Goal: Task Accomplishment & Management: Use online tool/utility

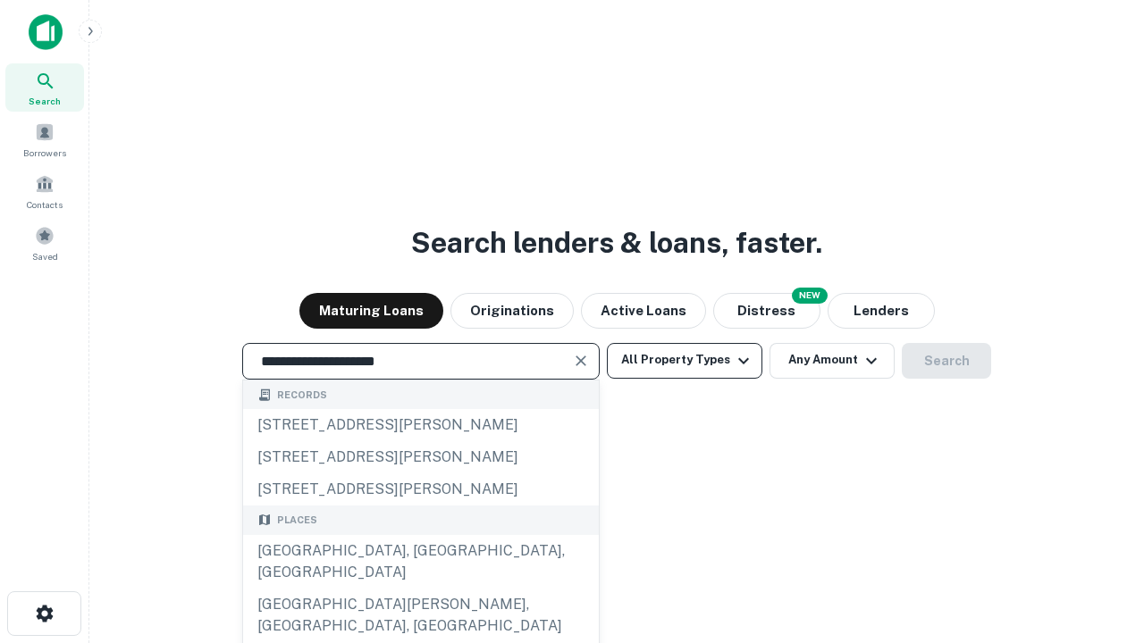
click at [420, 589] on div "[GEOGRAPHIC_DATA], [GEOGRAPHIC_DATA], [GEOGRAPHIC_DATA]" at bounding box center [421, 562] width 356 height 54
type input "**********"
click at [685, 360] on button "All Property Types" at bounding box center [684, 361] width 155 height 36
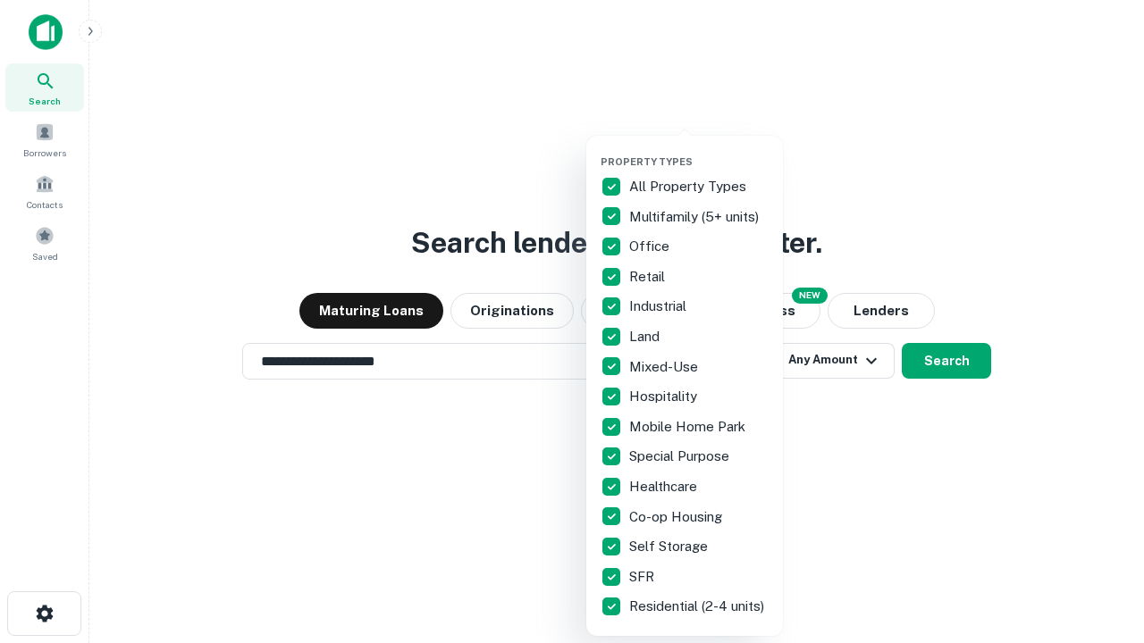
click at [699, 150] on button "button" at bounding box center [699, 150] width 197 height 1
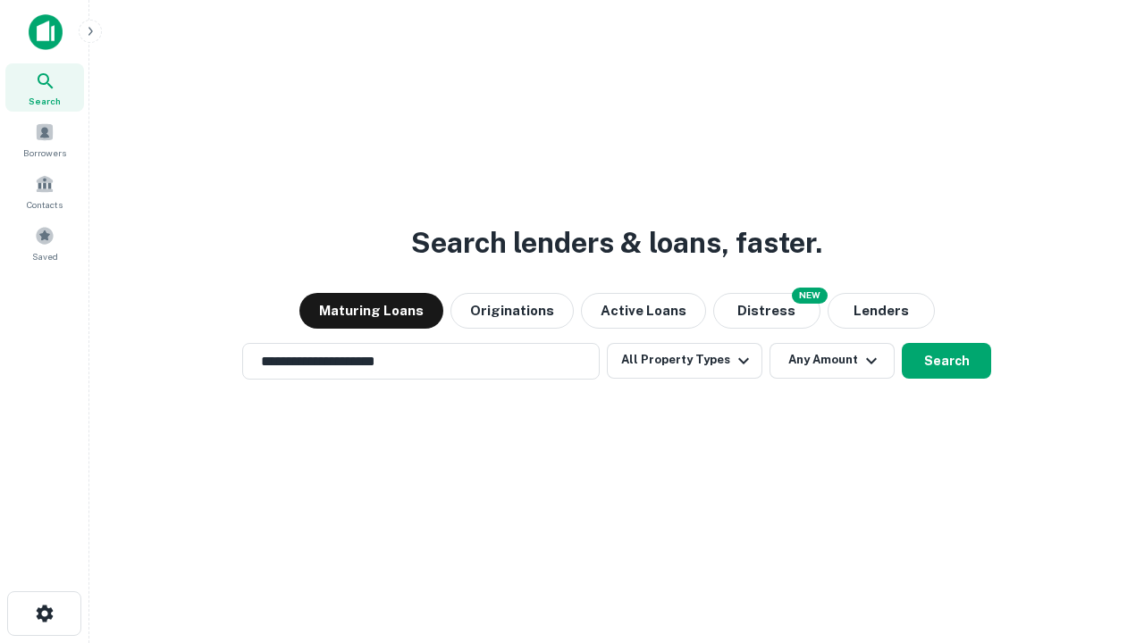
scroll to position [28, 0]
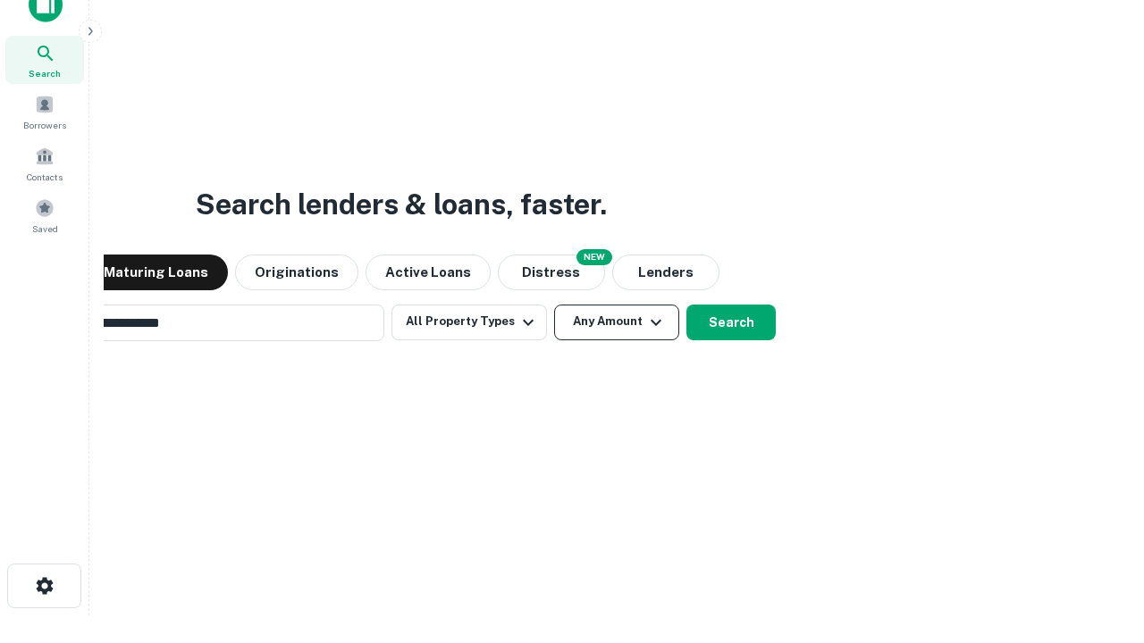
click at [554, 305] on button "Any Amount" at bounding box center [616, 323] width 125 height 36
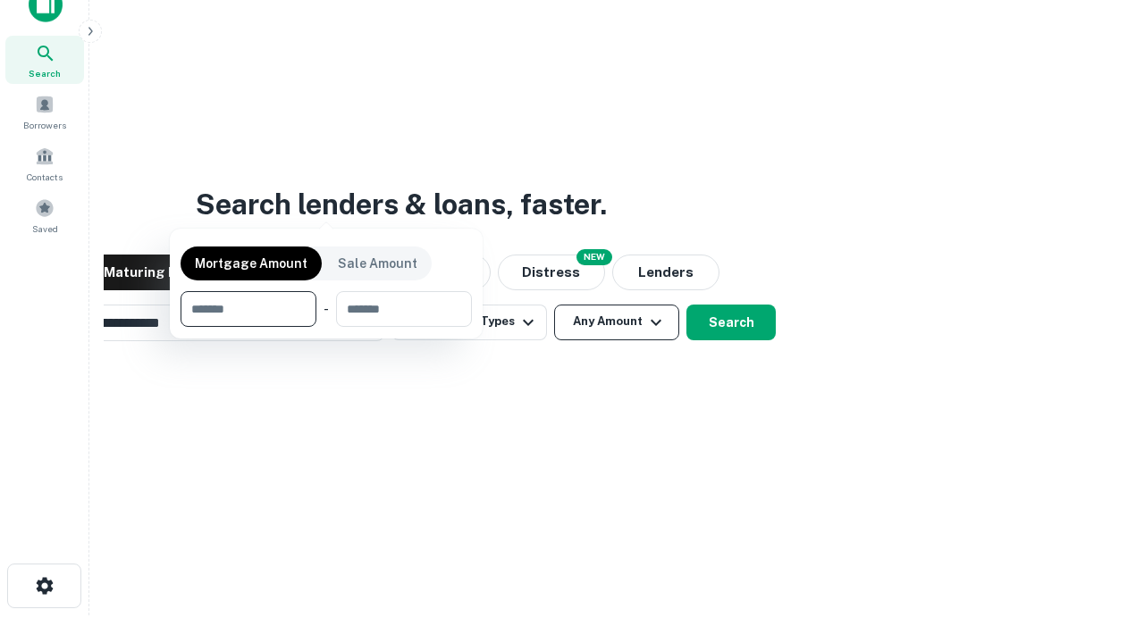
scroll to position [29, 0]
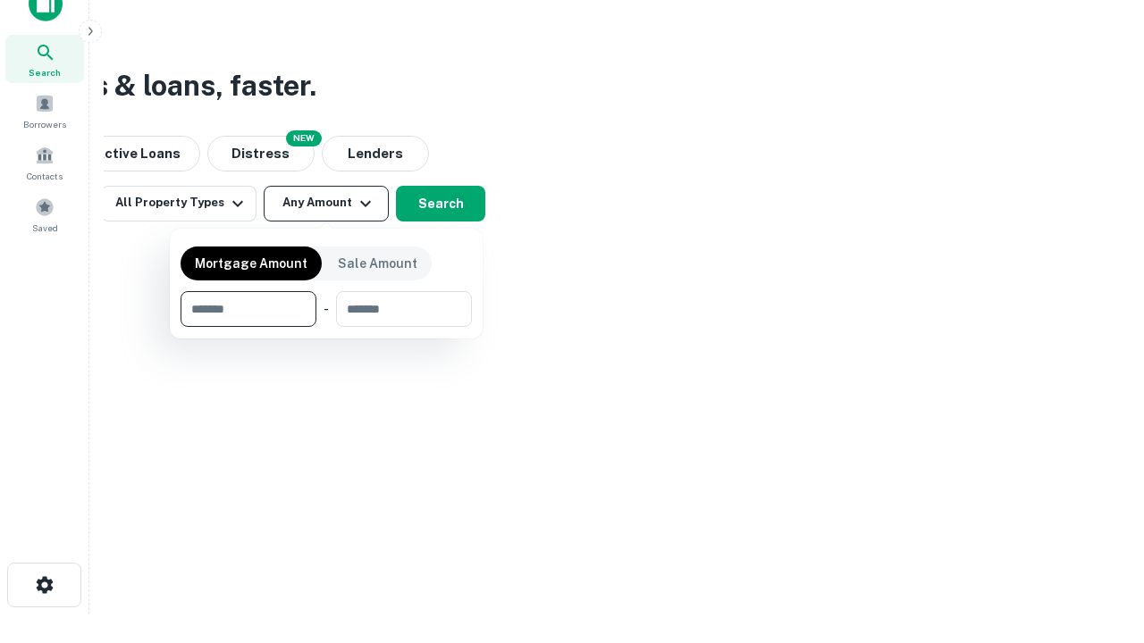
type input "*******"
click at [326, 327] on button "button" at bounding box center [326, 327] width 291 height 1
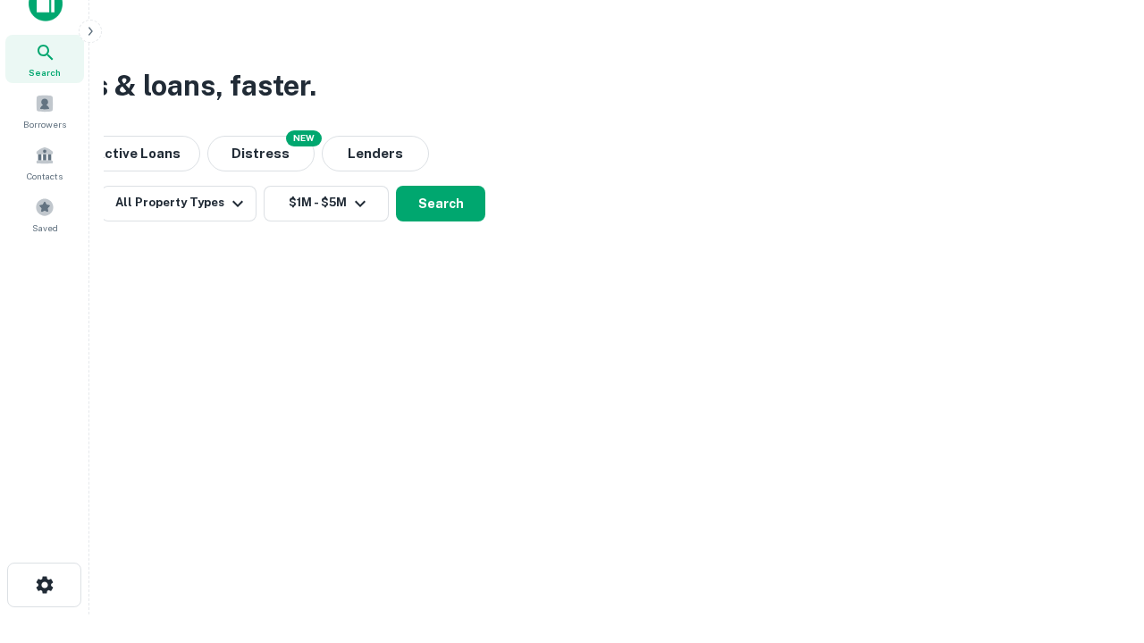
scroll to position [11, 330]
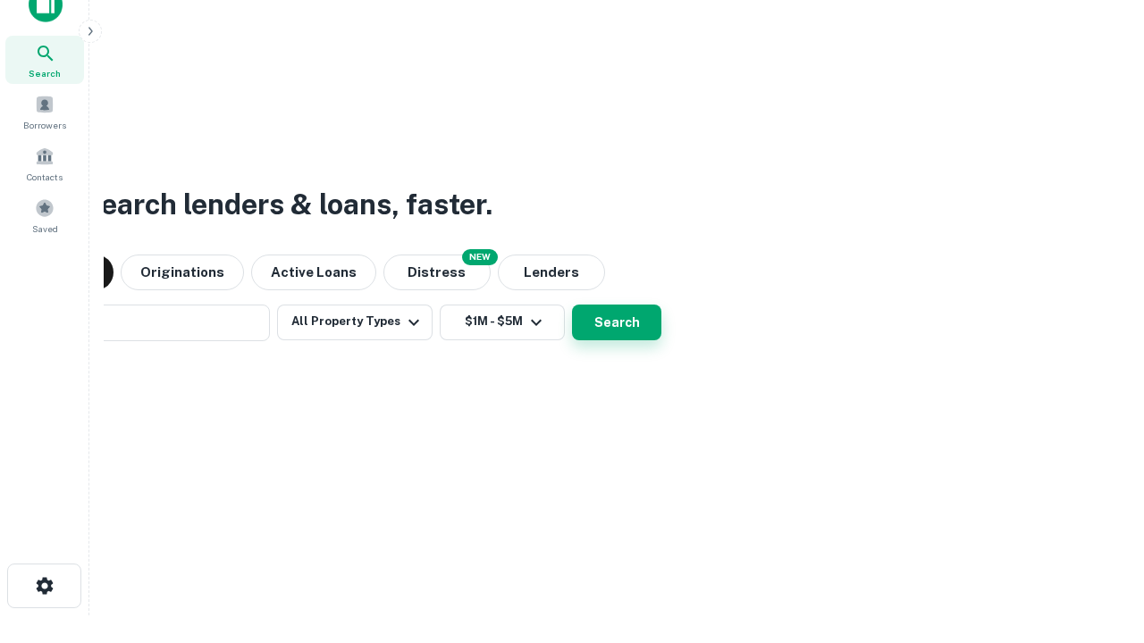
click at [572, 305] on button "Search" at bounding box center [616, 323] width 89 height 36
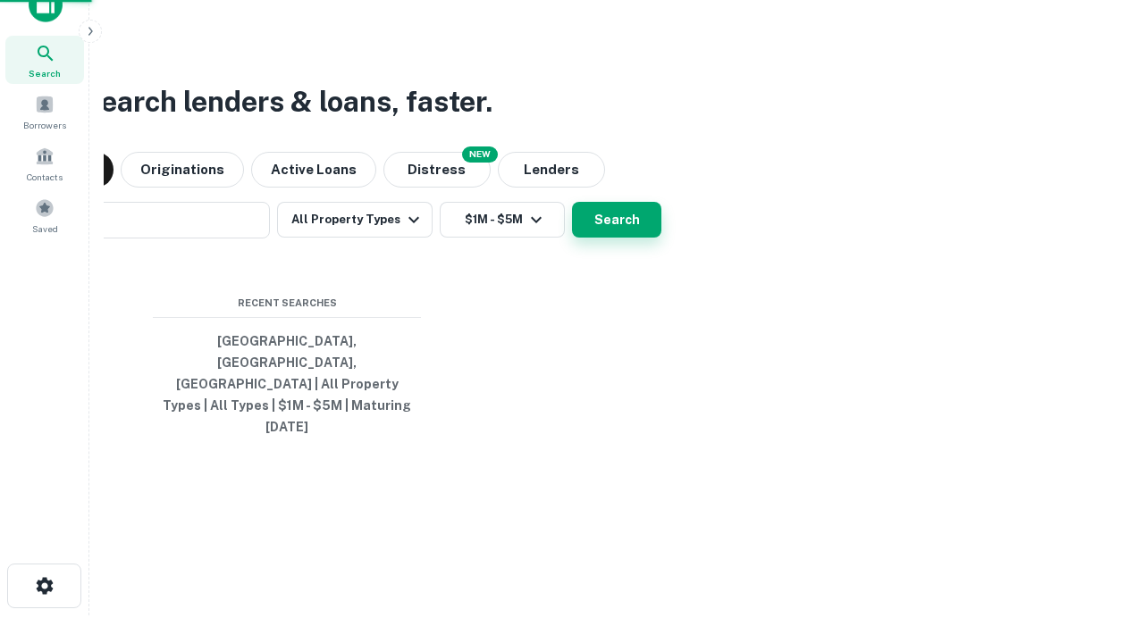
scroll to position [47, 506]
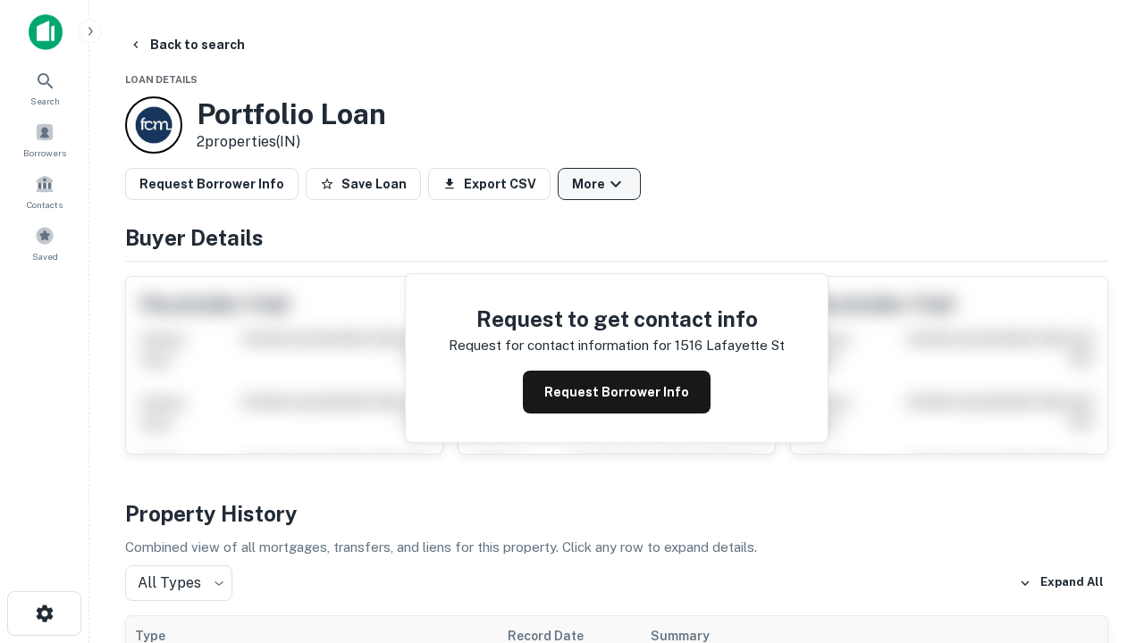
click at [599, 184] on button "More" at bounding box center [599, 184] width 83 height 32
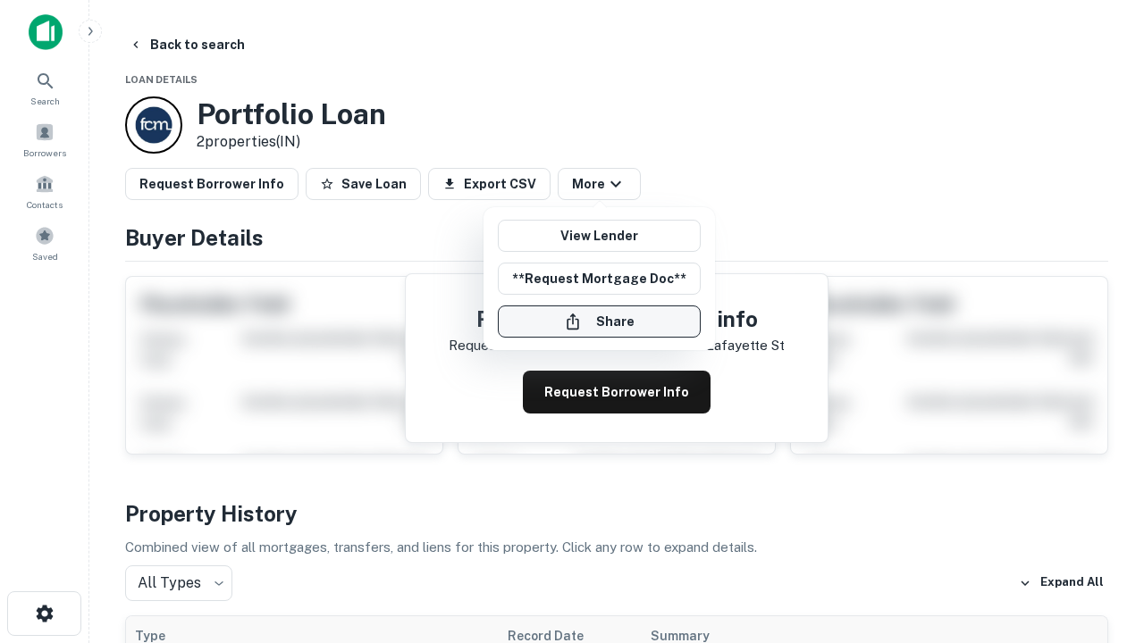
click at [599, 322] on button "Share" at bounding box center [599, 322] width 203 height 32
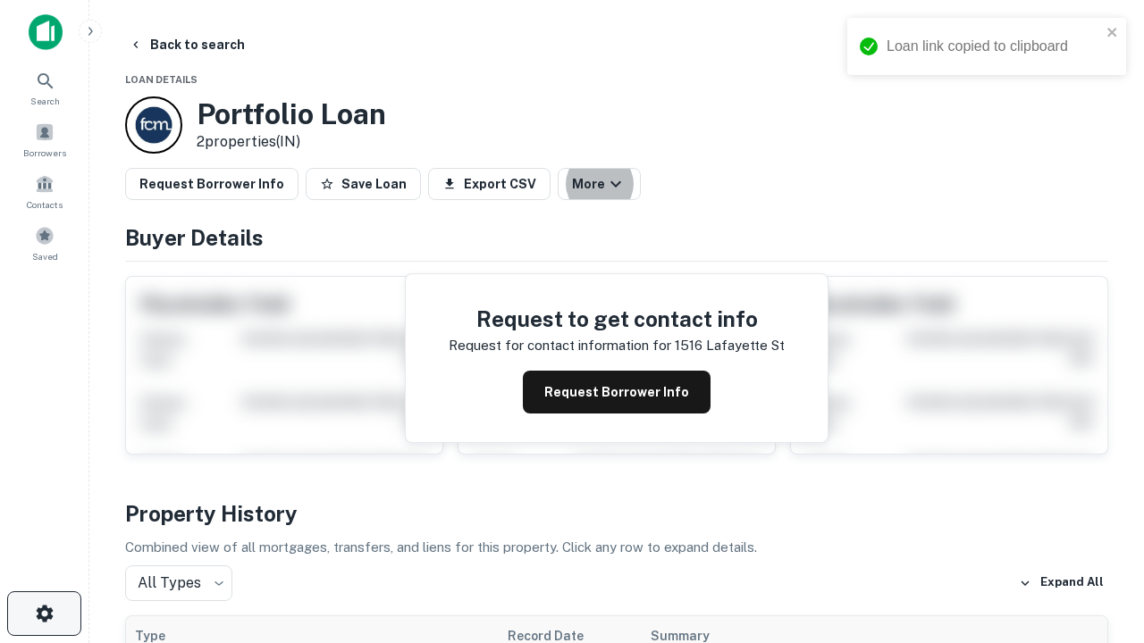
click at [44, 614] on icon "button" at bounding box center [44, 613] width 21 height 21
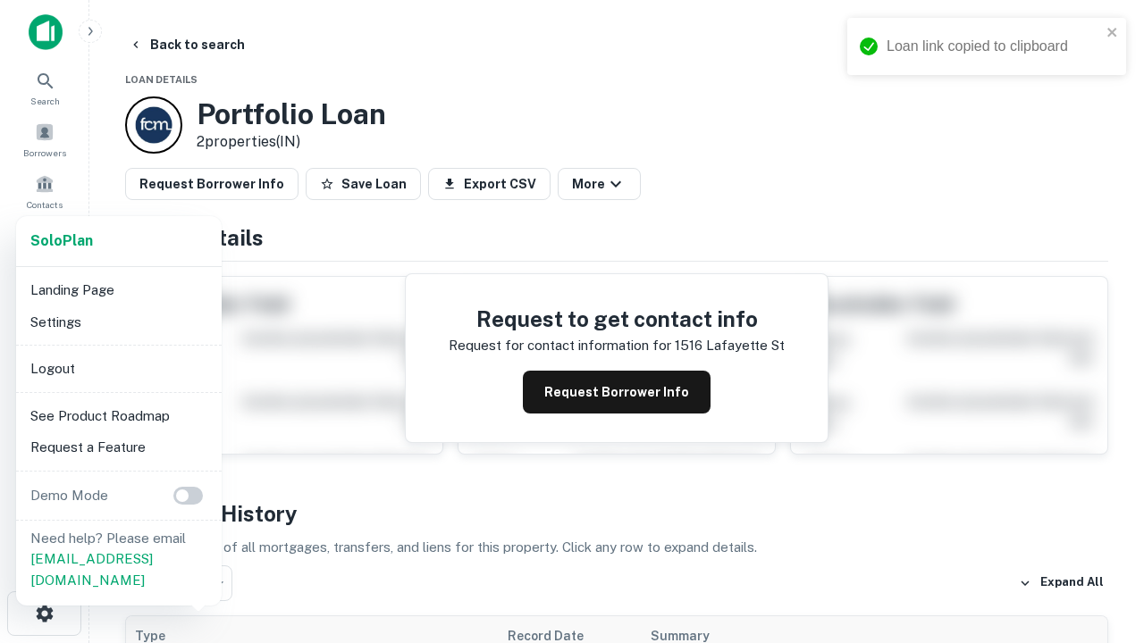
click at [118, 368] on li "Logout" at bounding box center [118, 369] width 191 height 32
